Goal: Information Seeking & Learning: Learn about a topic

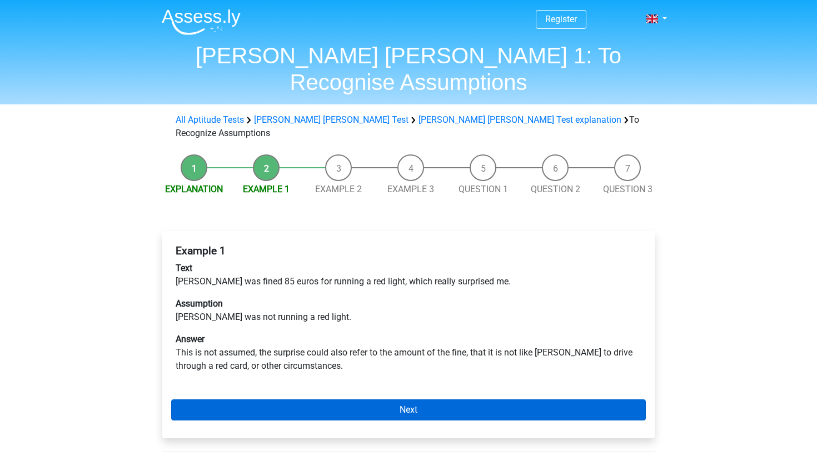
click at [274, 399] on link "Next" at bounding box center [408, 409] width 474 height 21
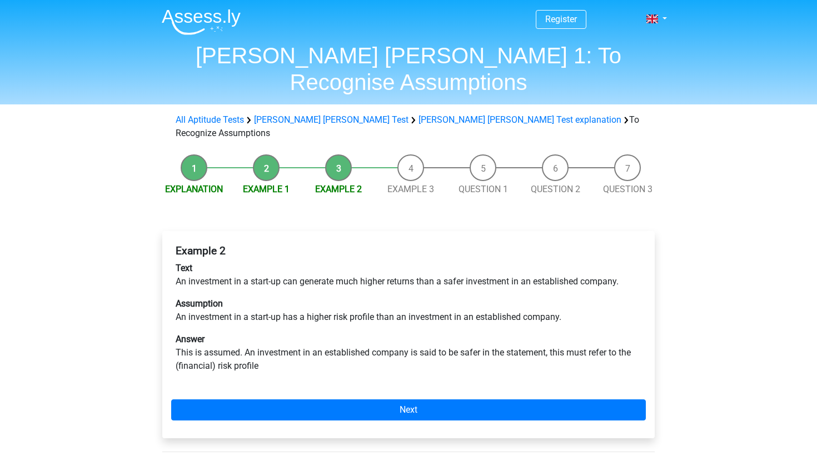
click at [274, 399] on link "Next" at bounding box center [408, 409] width 474 height 21
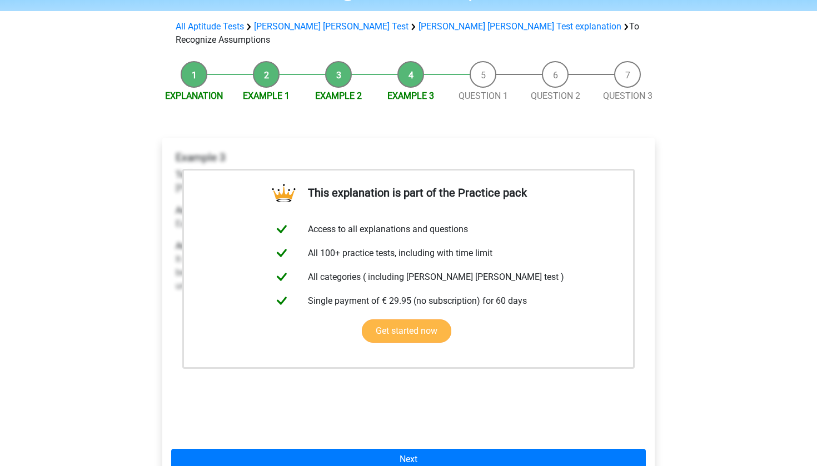
scroll to position [133, 0]
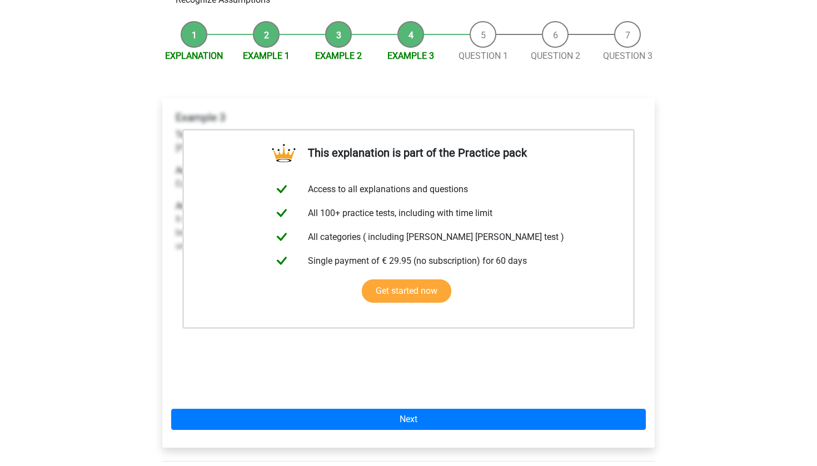
click at [691, 308] on div "Register Nederlands English" at bounding box center [408, 320] width 817 height 906
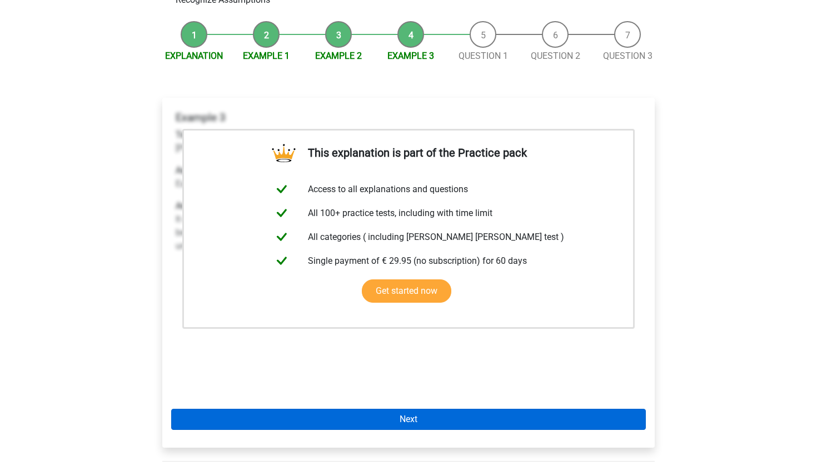
click at [562, 409] on link "Next" at bounding box center [408, 419] width 474 height 21
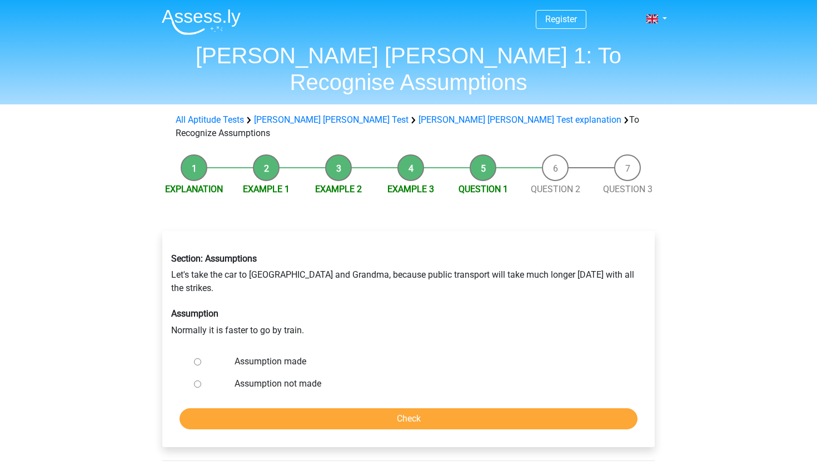
click at [280, 377] on label "Assumption not made" at bounding box center [426, 383] width 384 height 13
click at [201, 381] on input "Assumption not made" at bounding box center [197, 384] width 7 height 7
radio input "true"
click at [269, 355] on label "Assumption made" at bounding box center [426, 361] width 384 height 13
click at [201, 358] on input "Assumption made" at bounding box center [197, 361] width 7 height 7
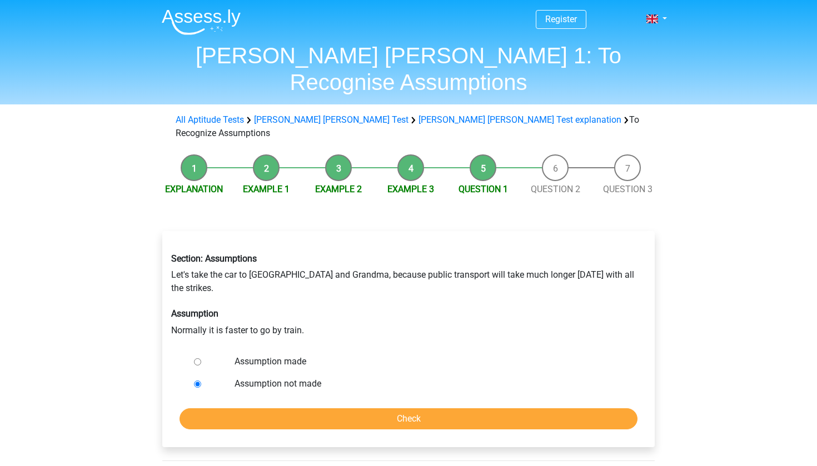
radio input "true"
click at [299, 408] on input "Check" at bounding box center [408, 418] width 458 height 21
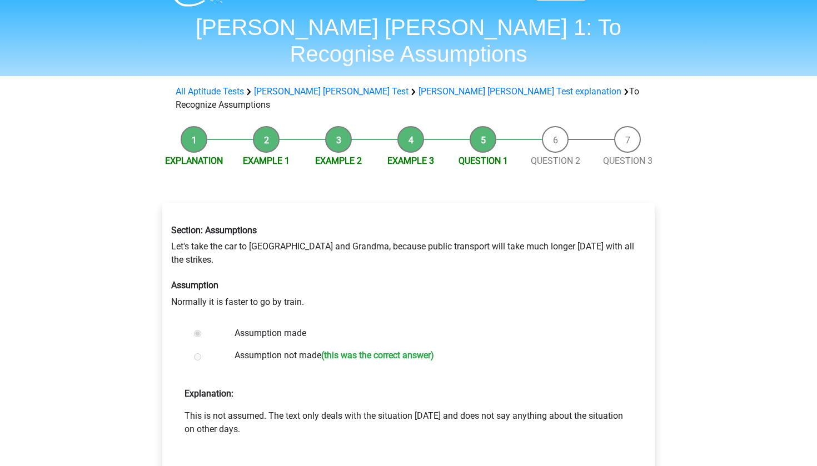
scroll to position [32, 0]
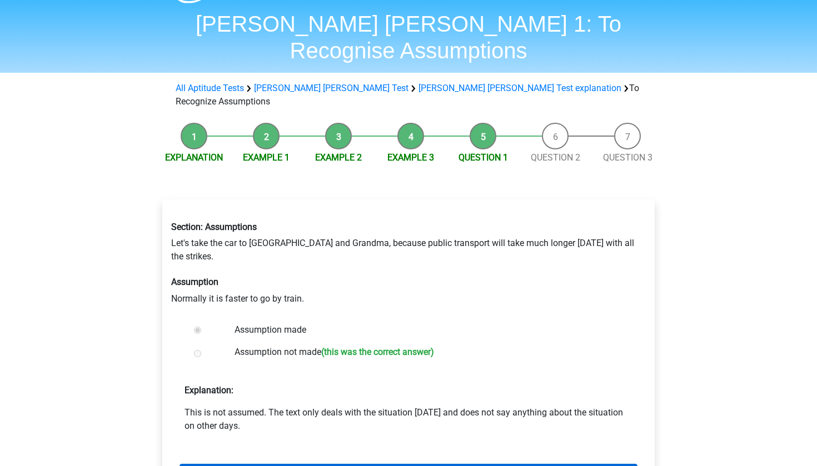
click at [321, 464] on link "Next question" at bounding box center [408, 474] width 458 height 21
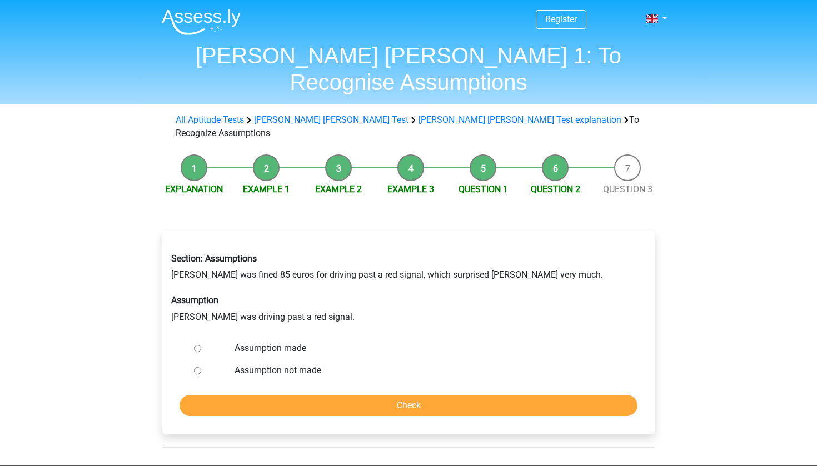
click at [286, 364] on label "Assumption not made" at bounding box center [426, 370] width 384 height 13
click at [201, 367] on input "Assumption not made" at bounding box center [197, 370] width 7 height 7
radio input "true"
click at [313, 395] on input "Check" at bounding box center [408, 405] width 458 height 21
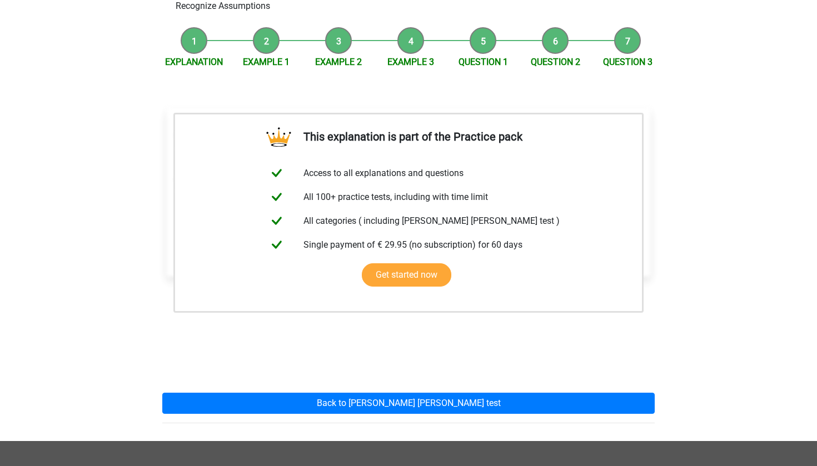
scroll to position [69, 0]
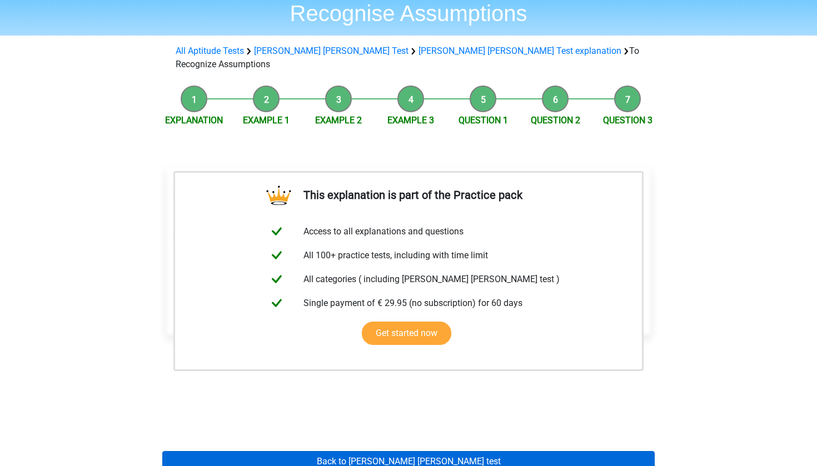
click at [325, 451] on link "Back to [PERSON_NAME] [PERSON_NAME] test" at bounding box center [408, 461] width 492 height 21
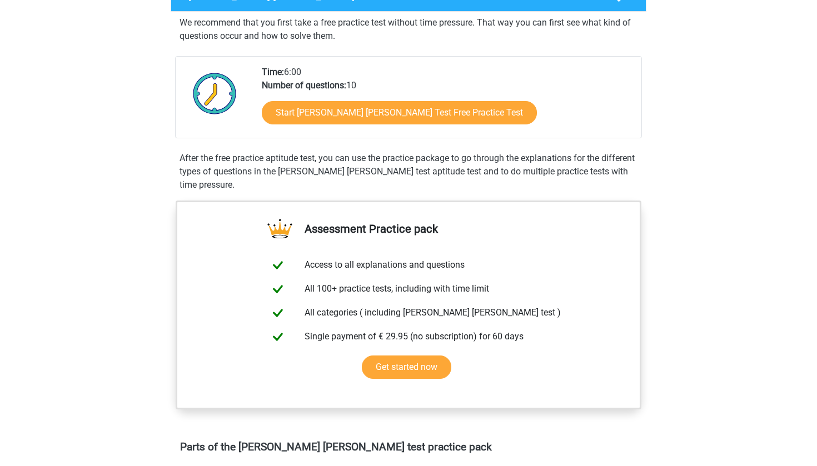
scroll to position [204, 0]
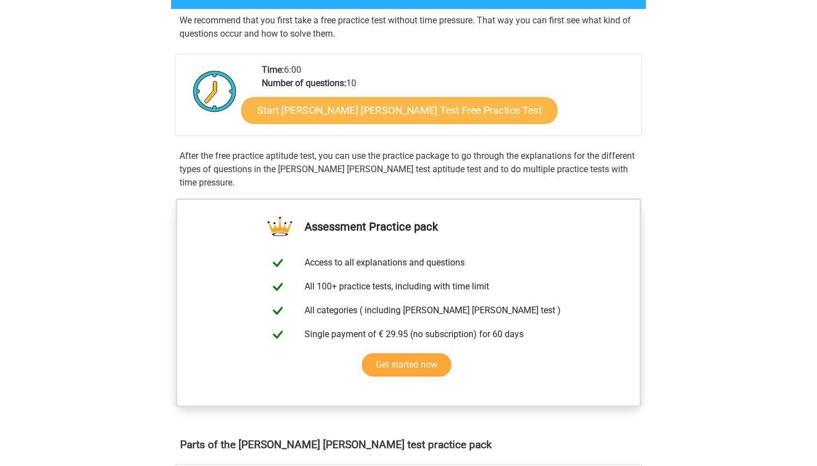
click at [355, 117] on link "Start Watson Glaser Test Free Practice Test" at bounding box center [399, 110] width 316 height 27
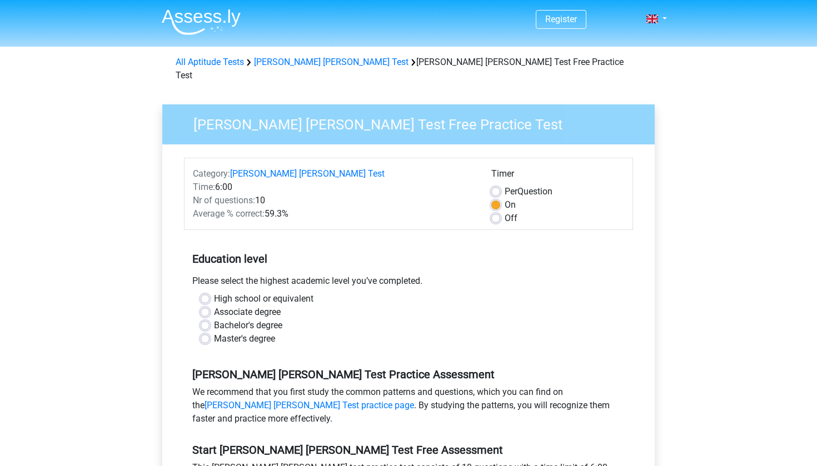
click at [288, 292] on label "High school or equivalent" at bounding box center [263, 298] width 99 height 13
click at [209, 292] on input "High school or equivalent" at bounding box center [205, 297] width 9 height 11
radio input "true"
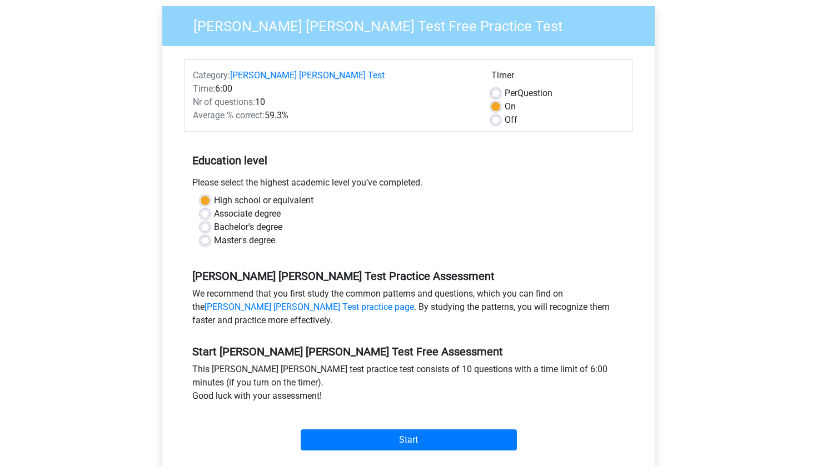
scroll to position [98, 0]
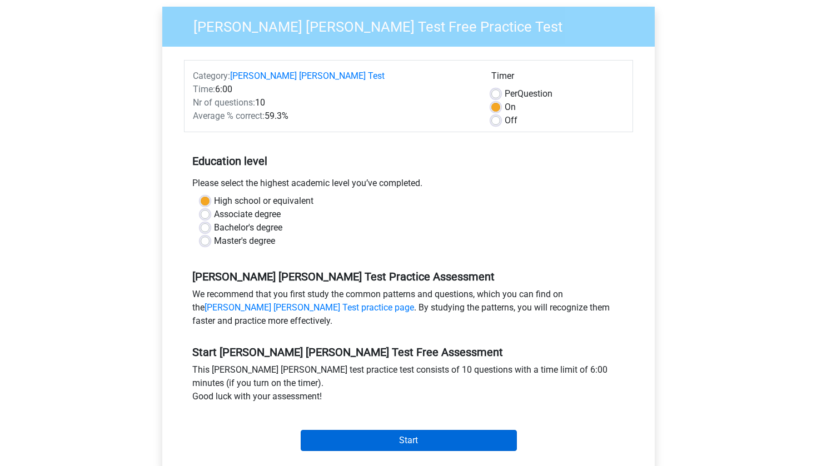
click at [360, 430] on input "Start" at bounding box center [409, 440] width 216 height 21
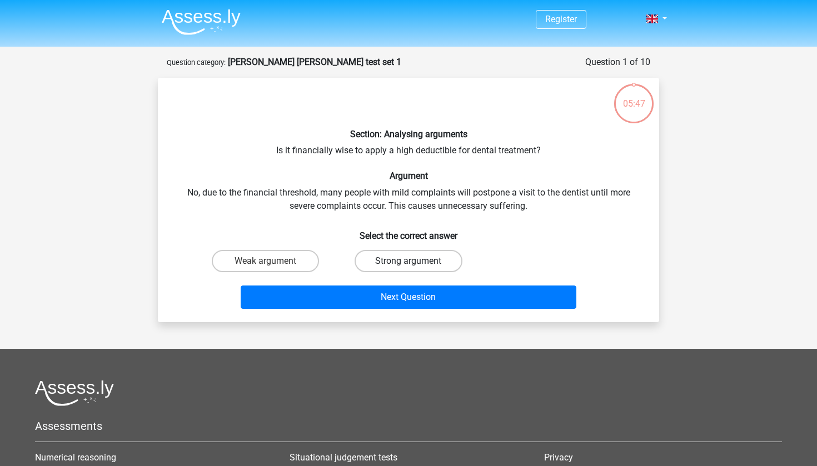
click at [418, 260] on label "Strong argument" at bounding box center [407, 261] width 107 height 22
click at [416, 261] on input "Strong argument" at bounding box center [411, 264] width 7 height 7
radio input "true"
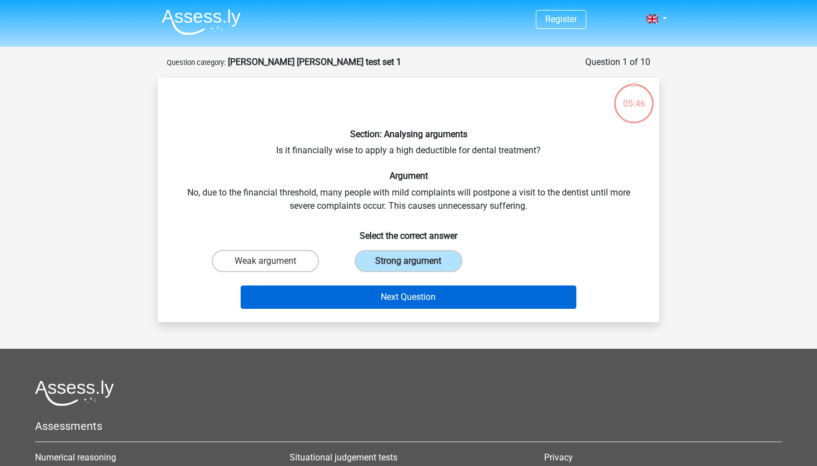
click at [425, 306] on button "Next Question" at bounding box center [409, 297] width 336 height 23
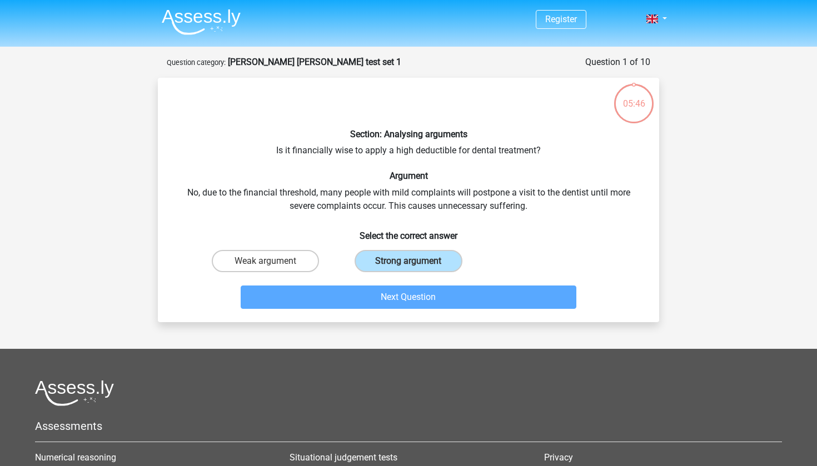
scroll to position [56, 0]
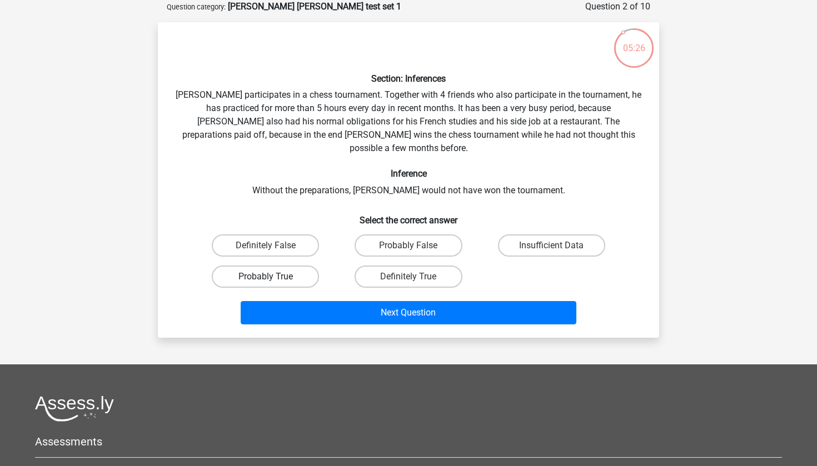
click at [303, 266] on label "Probably True" at bounding box center [265, 277] width 107 height 22
click at [273, 277] on input "Probably True" at bounding box center [269, 280] width 7 height 7
radio input "true"
click at [414, 266] on label "Definitely True" at bounding box center [407, 277] width 107 height 22
click at [414, 277] on input "Definitely True" at bounding box center [411, 280] width 7 height 7
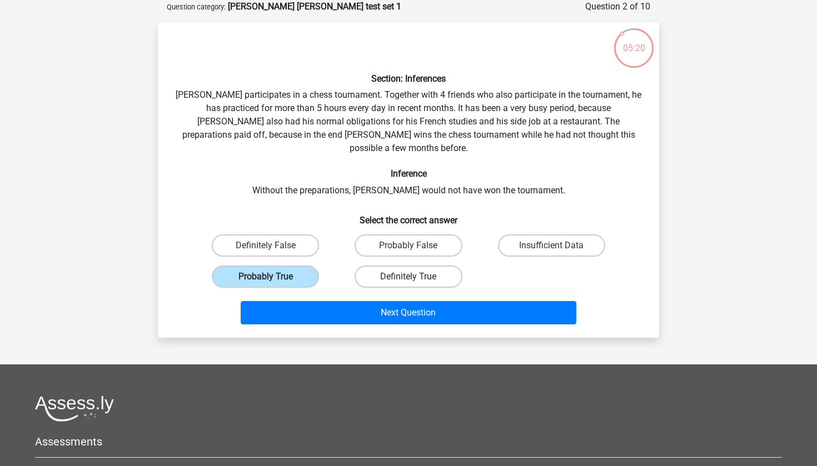
radio input "true"
click at [296, 266] on label "Probably True" at bounding box center [265, 277] width 107 height 22
click at [273, 277] on input "Probably True" at bounding box center [269, 280] width 7 height 7
radio input "true"
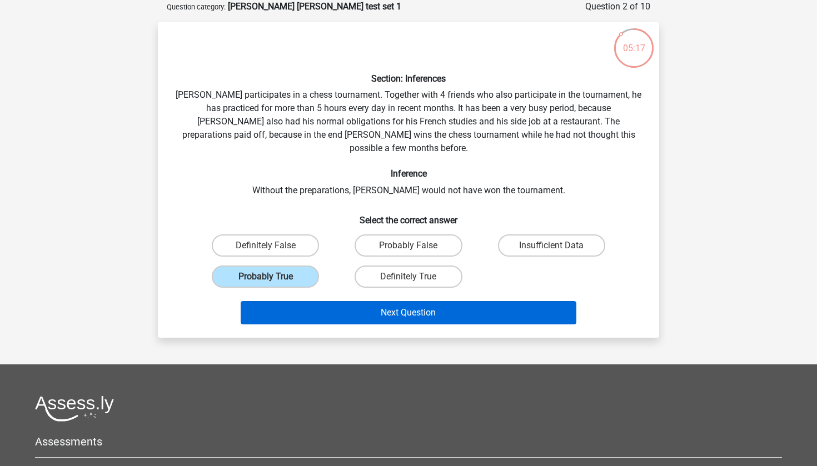
click at [373, 301] on button "Next Question" at bounding box center [409, 312] width 336 height 23
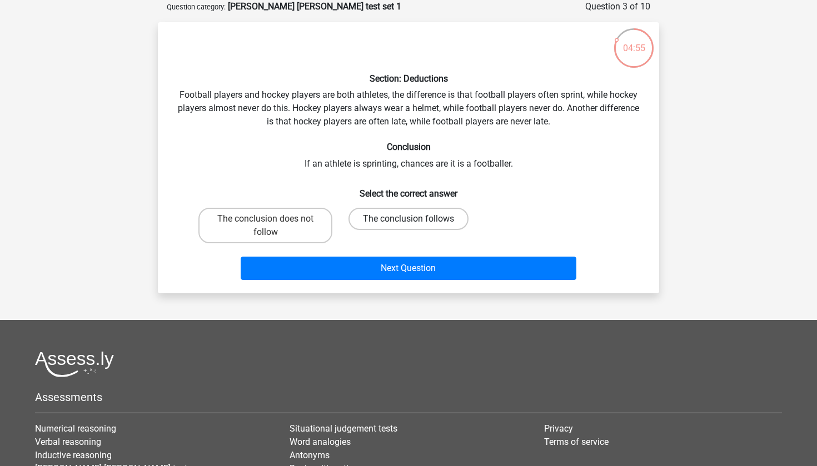
click at [393, 217] on label "The conclusion follows" at bounding box center [408, 219] width 120 height 22
click at [408, 219] on input "The conclusion follows" at bounding box center [411, 222] width 7 height 7
radio input "true"
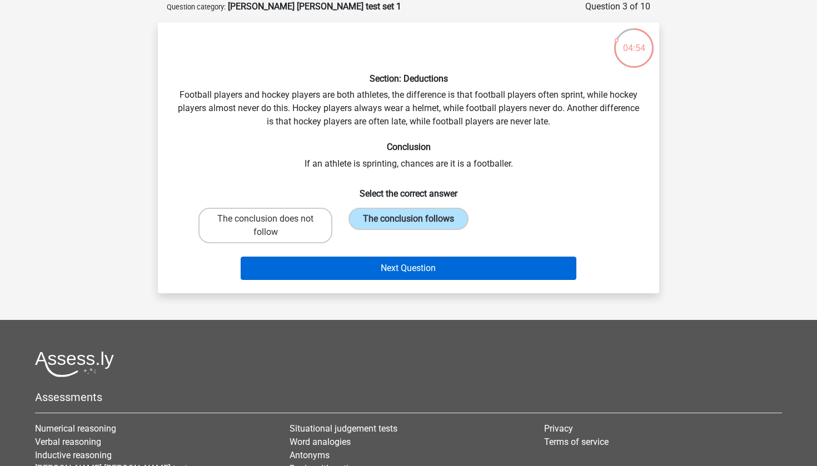
click at [396, 273] on button "Next Question" at bounding box center [409, 268] width 336 height 23
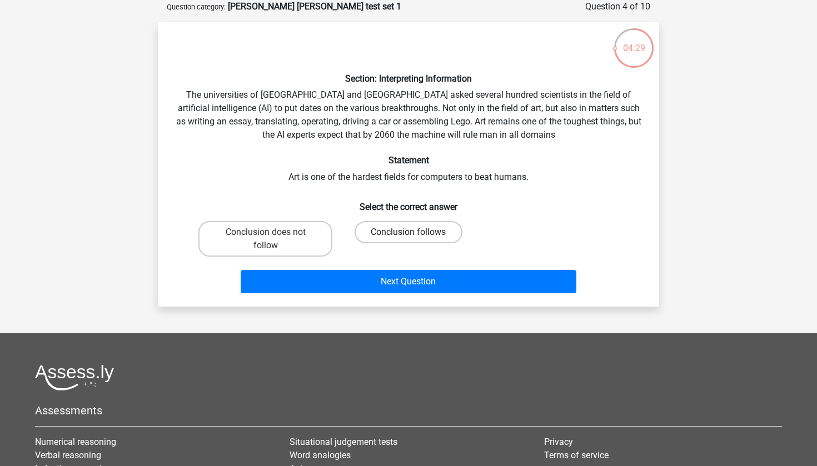
click at [393, 232] on label "Conclusion follows" at bounding box center [407, 232] width 107 height 22
click at [408, 232] on input "Conclusion follows" at bounding box center [411, 235] width 7 height 7
radio input "true"
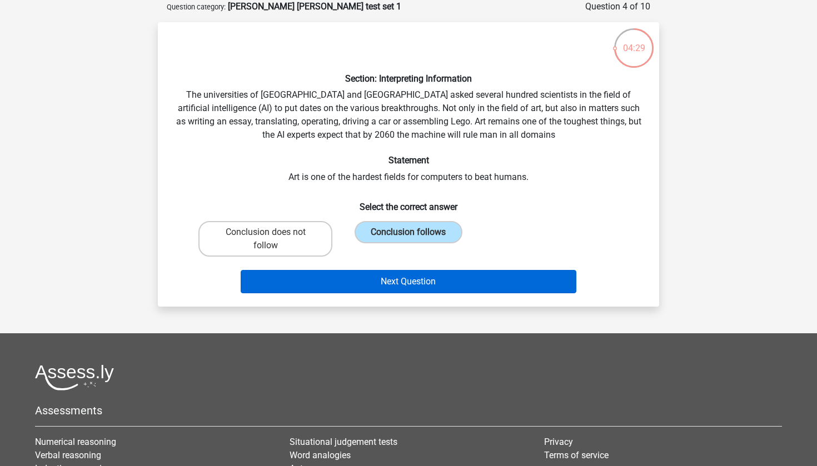
click at [404, 284] on button "Next Question" at bounding box center [409, 281] width 336 height 23
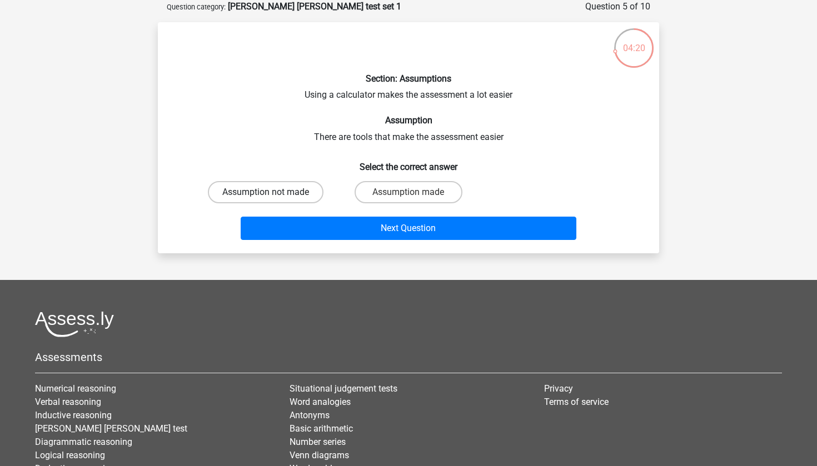
click at [299, 194] on label "Assumption not made" at bounding box center [266, 192] width 116 height 22
click at [273, 194] on input "Assumption not made" at bounding box center [269, 195] width 7 height 7
radio input "true"
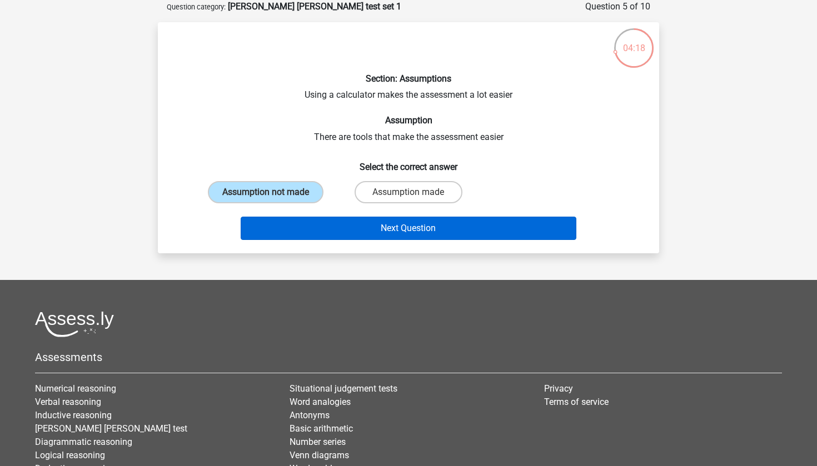
click at [347, 234] on button "Next Question" at bounding box center [409, 228] width 336 height 23
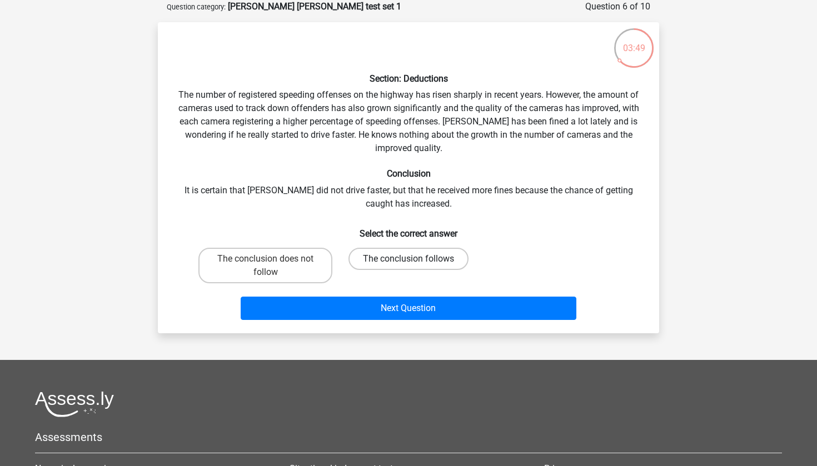
click at [398, 256] on label "The conclusion follows" at bounding box center [408, 259] width 120 height 22
click at [408, 259] on input "The conclusion follows" at bounding box center [411, 262] width 7 height 7
radio input "true"
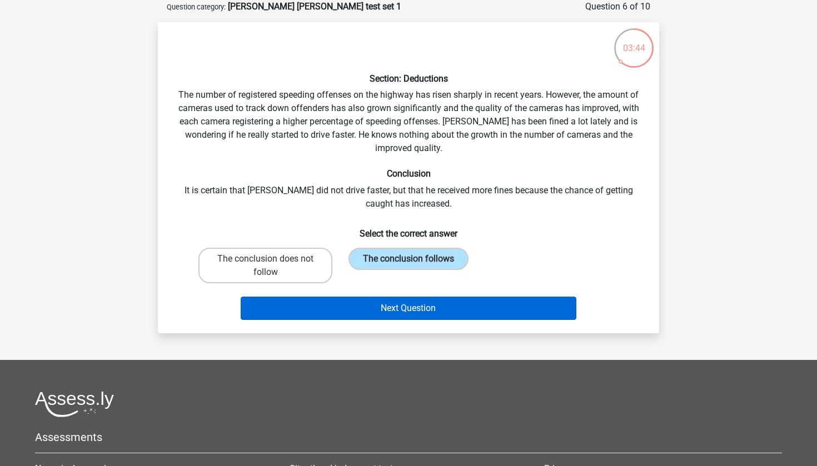
click at [407, 311] on button "Next Question" at bounding box center [409, 308] width 336 height 23
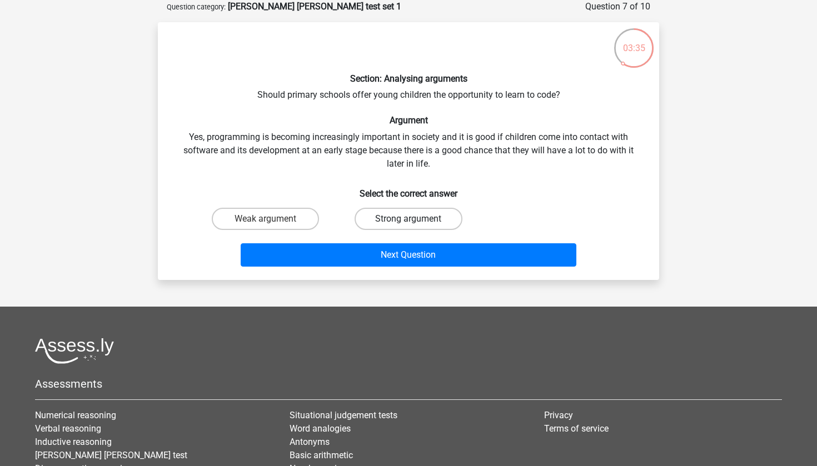
click at [389, 220] on label "Strong argument" at bounding box center [407, 219] width 107 height 22
click at [408, 220] on input "Strong argument" at bounding box center [411, 222] width 7 height 7
radio input "true"
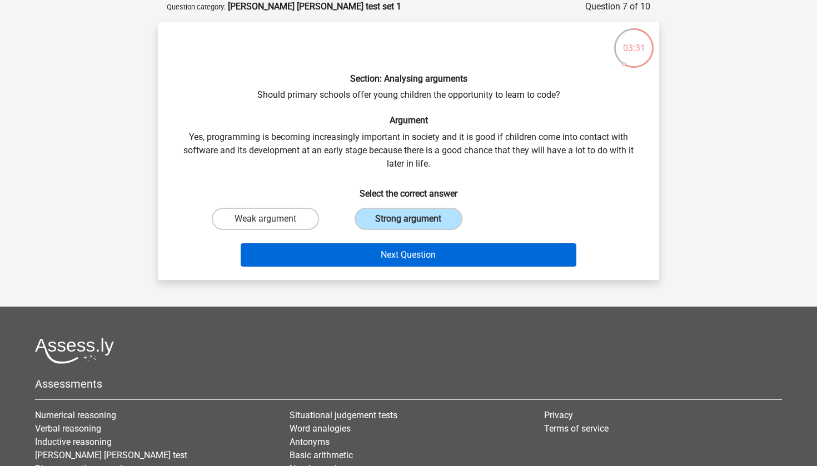
click at [396, 253] on button "Next Question" at bounding box center [409, 254] width 336 height 23
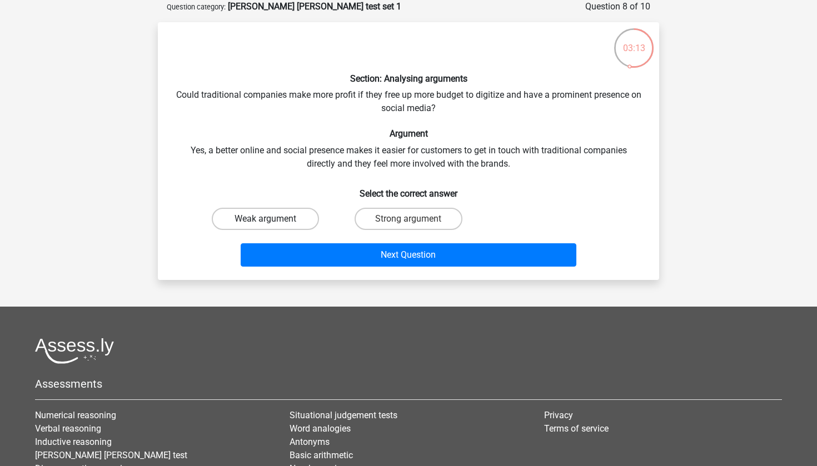
click at [302, 218] on label "Weak argument" at bounding box center [265, 219] width 107 height 22
click at [273, 219] on input "Weak argument" at bounding box center [269, 222] width 7 height 7
radio input "true"
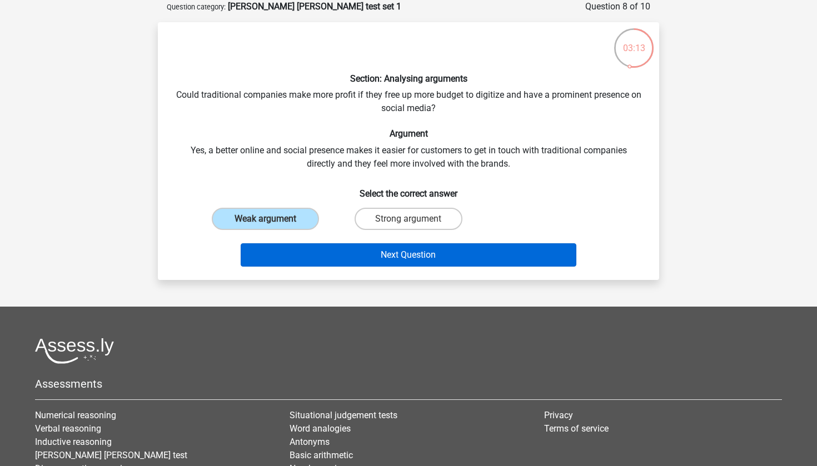
click at [375, 263] on button "Next Question" at bounding box center [409, 254] width 336 height 23
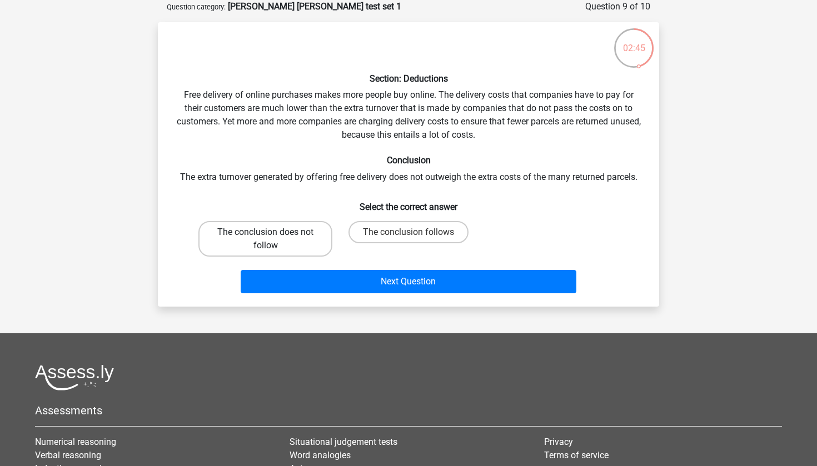
click at [312, 226] on label "The conclusion does not follow" at bounding box center [265, 239] width 134 height 36
click at [273, 232] on input "The conclusion does not follow" at bounding box center [269, 235] width 7 height 7
radio input "true"
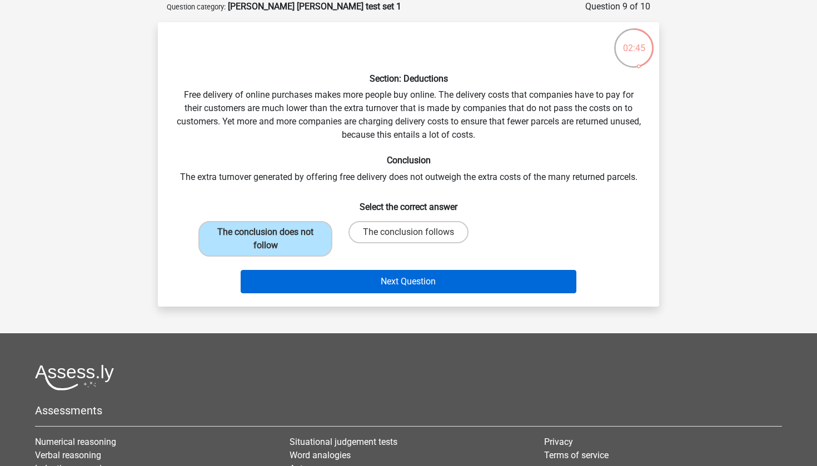
click at [357, 284] on button "Next Question" at bounding box center [409, 281] width 336 height 23
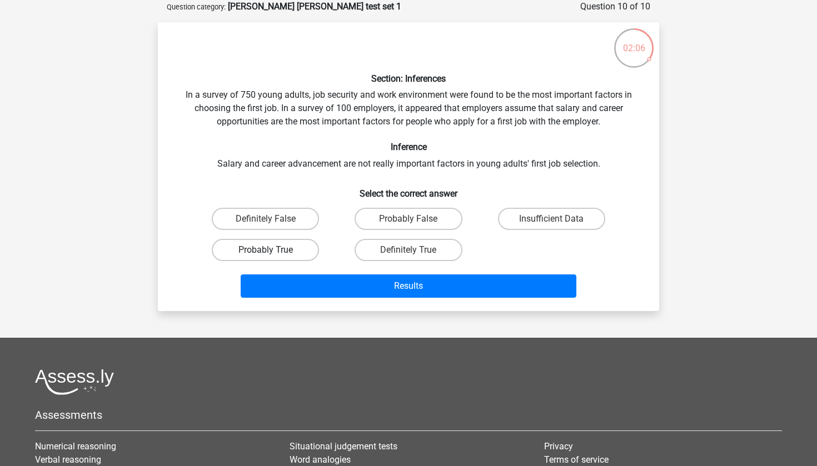
click at [294, 250] on label "Probably True" at bounding box center [265, 250] width 107 height 22
click at [273, 250] on input "Probably True" at bounding box center [269, 253] width 7 height 7
radio input "true"
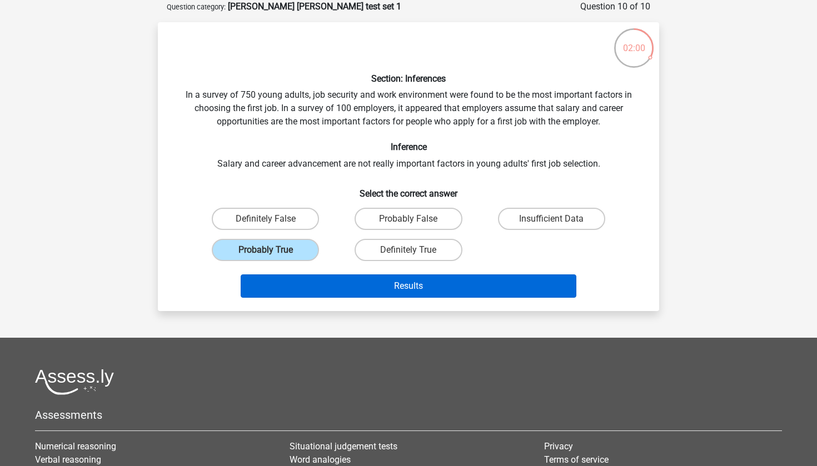
click at [431, 288] on button "Results" at bounding box center [409, 285] width 336 height 23
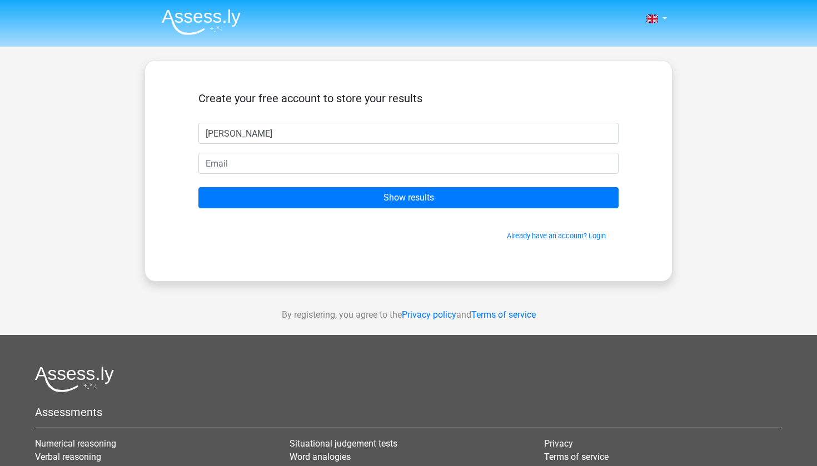
type input "Katherine"
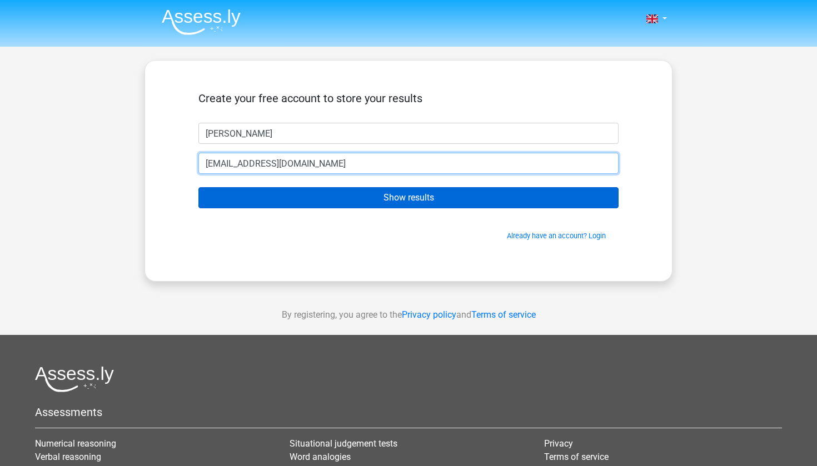
type input "Katherineowen07@gmail.com"
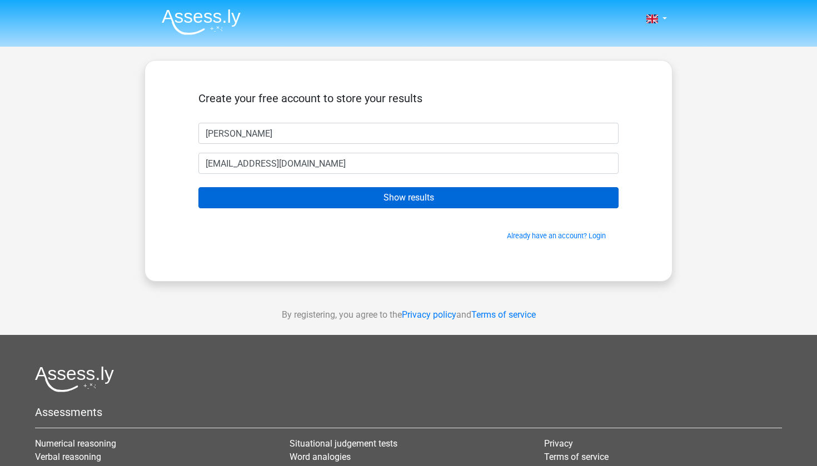
click at [427, 194] on input "Show results" at bounding box center [408, 197] width 420 height 21
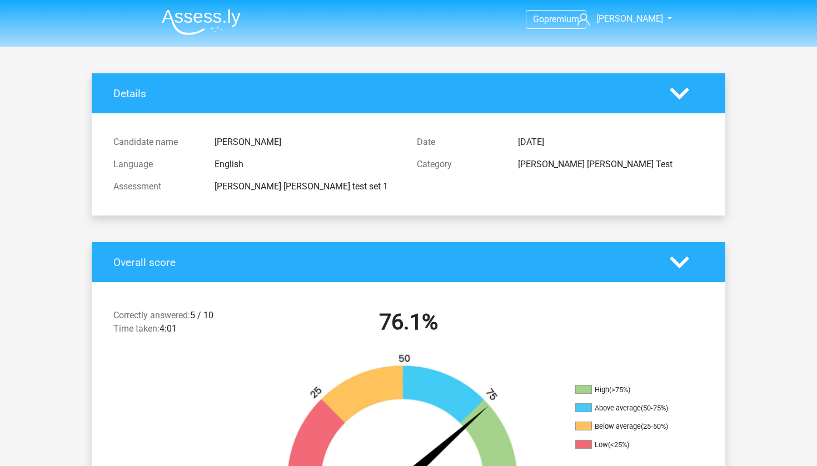
click at [676, 264] on polygon at bounding box center [678, 262] width 19 height 12
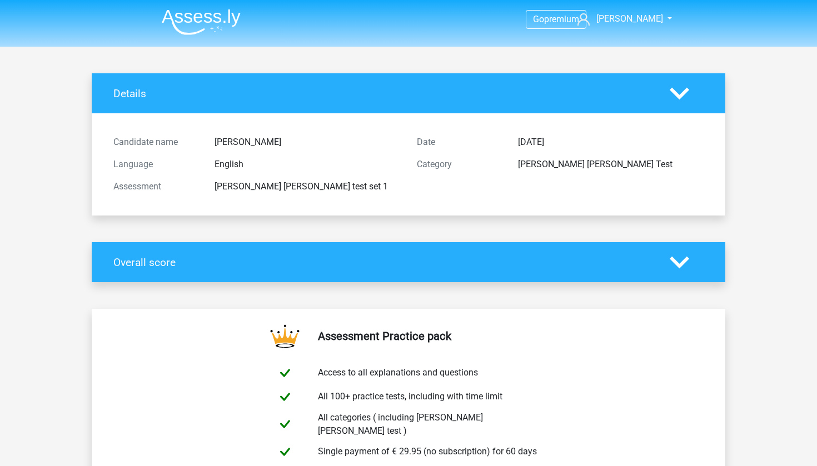
click at [681, 84] on icon at bounding box center [678, 93] width 19 height 19
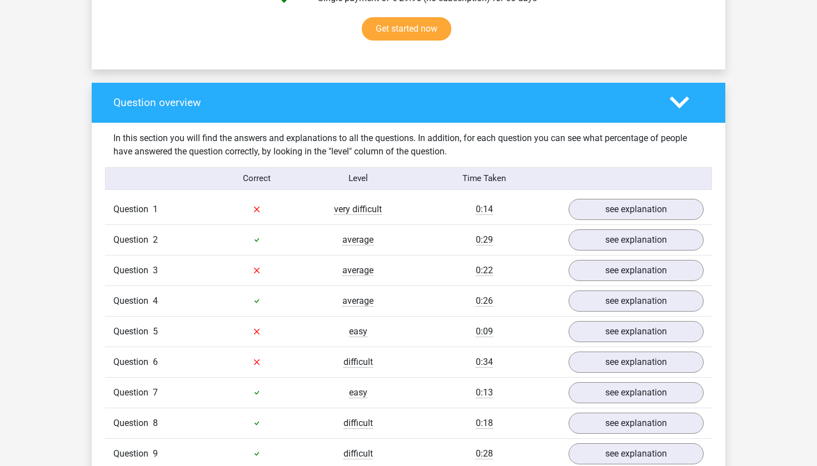
scroll to position [415, 0]
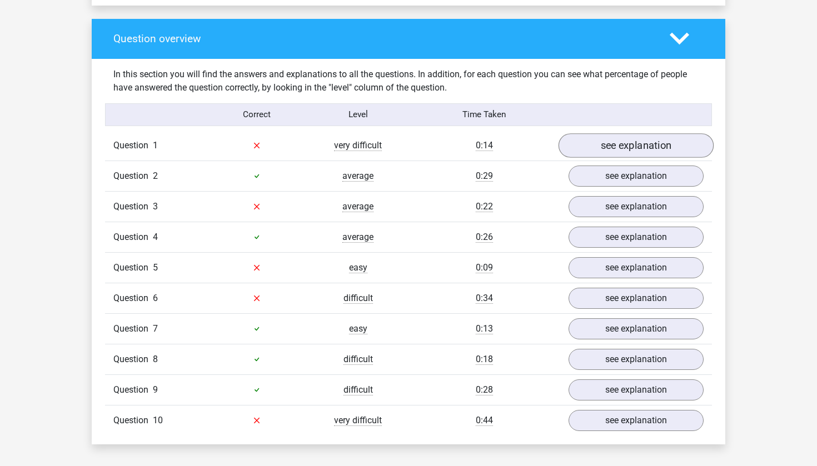
click at [620, 138] on link "see explanation" at bounding box center [635, 145] width 155 height 24
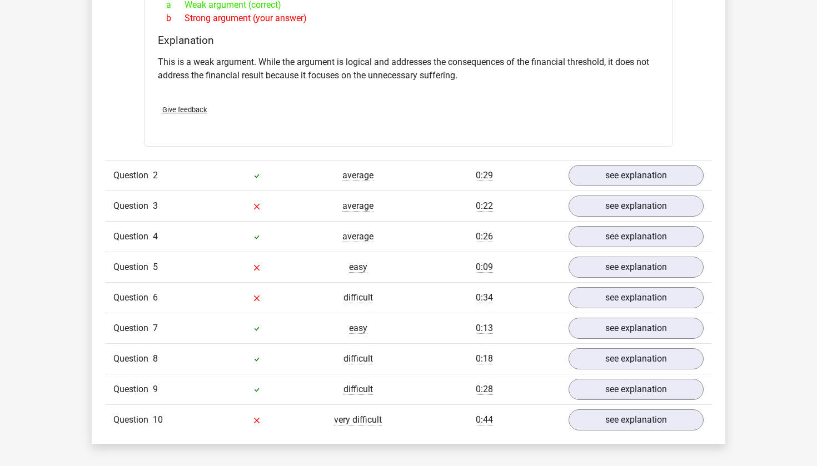
scroll to position [714, 0]
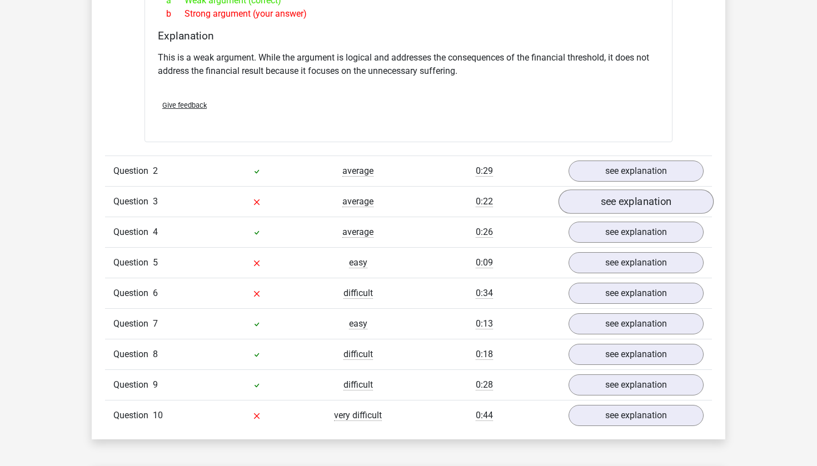
click at [619, 197] on link "see explanation" at bounding box center [635, 201] width 155 height 24
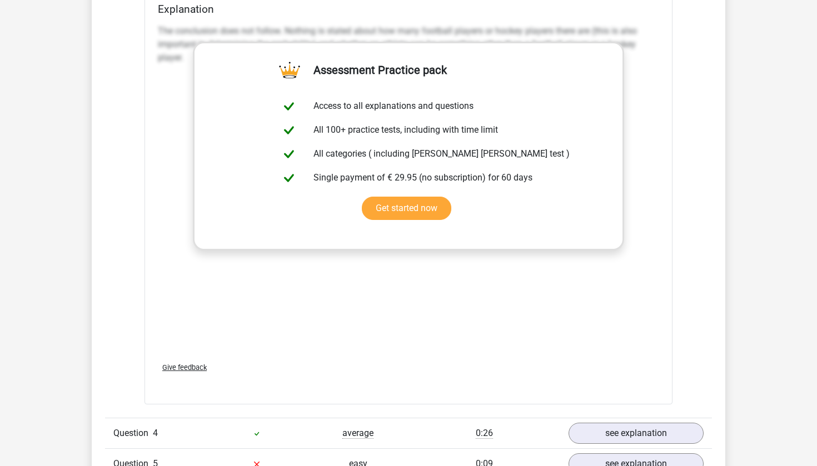
scroll to position [1110, 0]
